Goal: Task Accomplishment & Management: Manage account settings

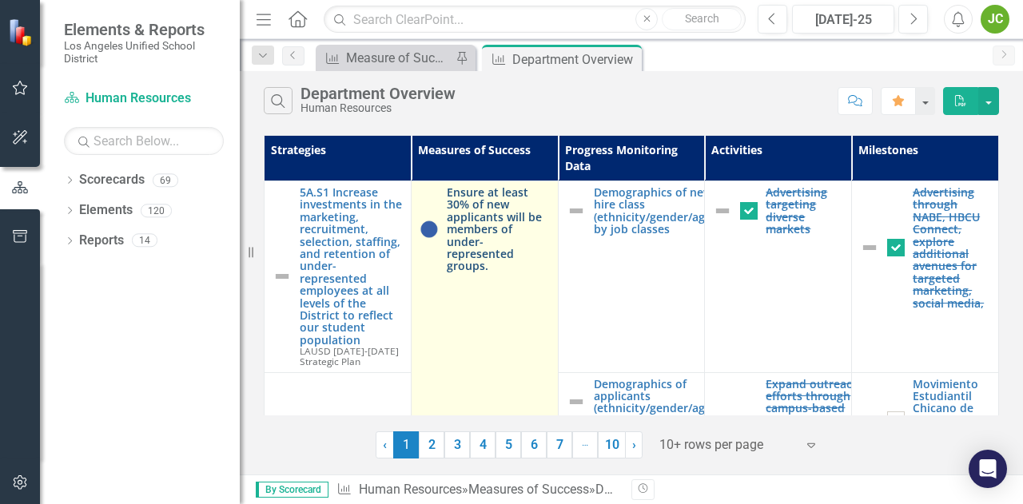
click at [472, 241] on link "Ensure at least 30% of new applicants will be members of under-represented grou…" at bounding box center [498, 229] width 103 height 86
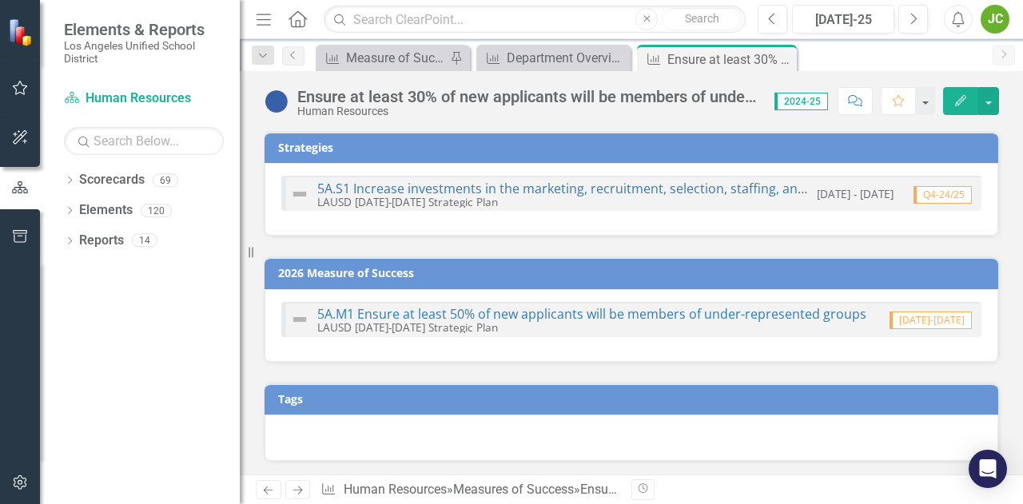
checkbox input "true"
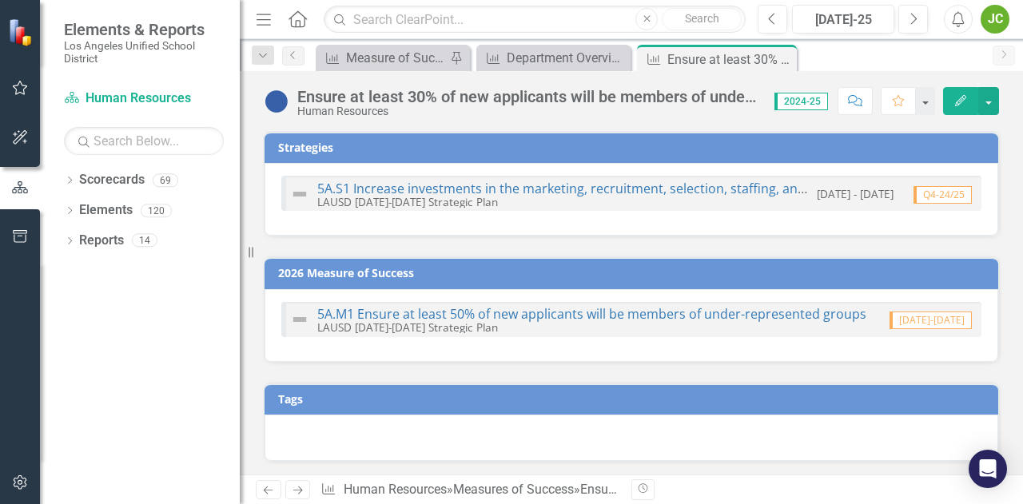
checkbox input "true"
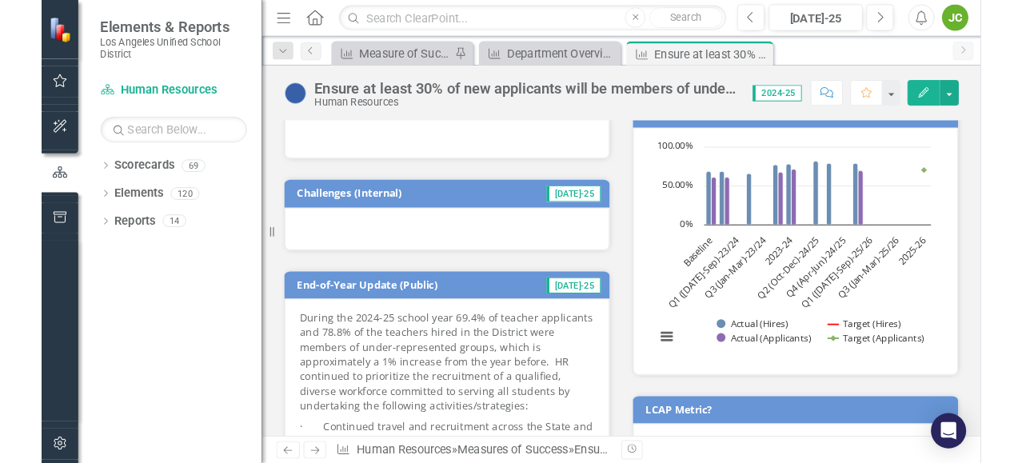
scroll to position [400, 0]
